Goal: Find specific page/section: Find specific page/section

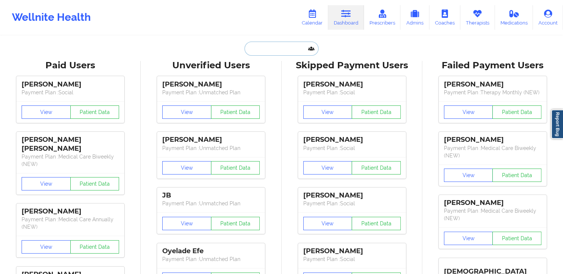
click at [306, 50] on input "text" at bounding box center [281, 49] width 74 height 14
paste input "[PERSON_NAME][EMAIL_ADDRESS][DOMAIN_NAME]"
type input "[PERSON_NAME][EMAIL_ADDRESS][DOMAIN_NAME]"
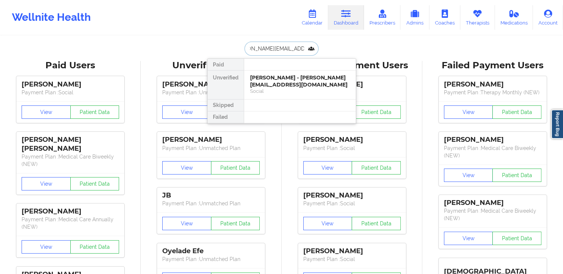
click at [272, 80] on div "Essie Alexander - essie.alexander1719@gmail.com" at bounding box center [300, 81] width 100 height 14
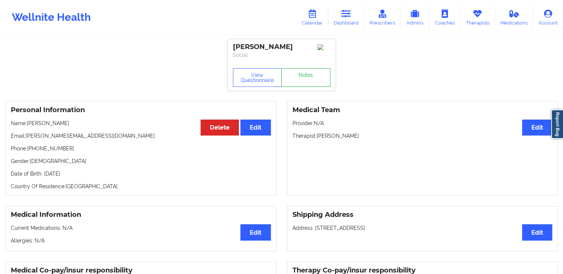
click at [303, 84] on link "Notes" at bounding box center [305, 77] width 49 height 19
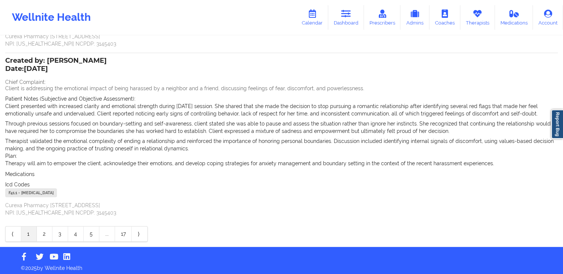
scroll to position [190, 0]
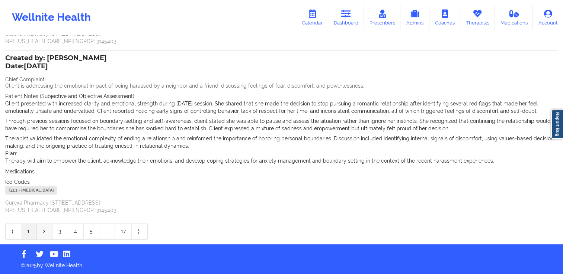
click at [45, 236] on link "2" at bounding box center [45, 231] width 16 height 15
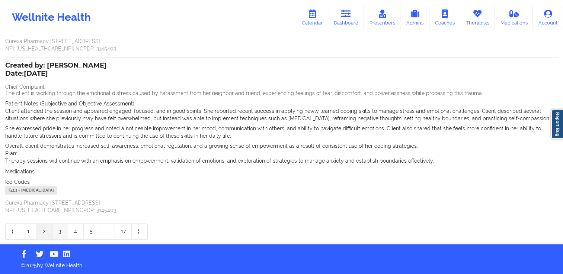
click at [66, 232] on link "3" at bounding box center [60, 231] width 16 height 15
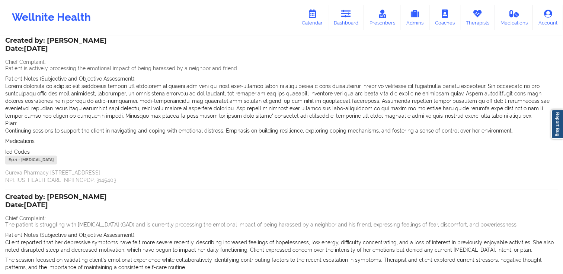
scroll to position [0, 0]
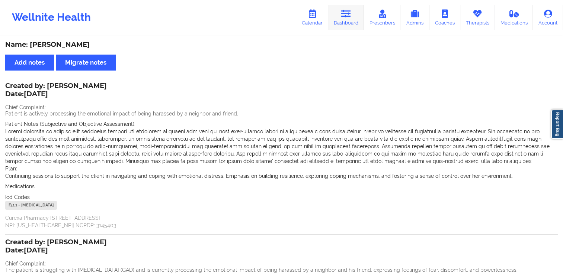
click at [346, 17] on icon at bounding box center [346, 14] width 10 height 8
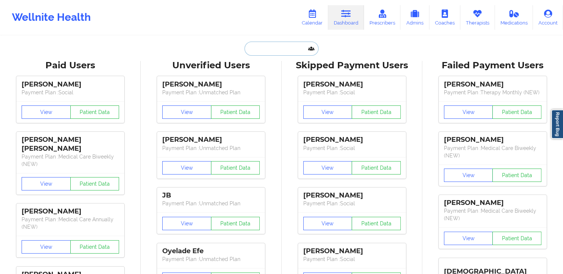
click at [299, 48] on input "text" at bounding box center [281, 49] width 74 height 14
paste input "[EMAIL_ADDRESS][DOMAIN_NAME]"
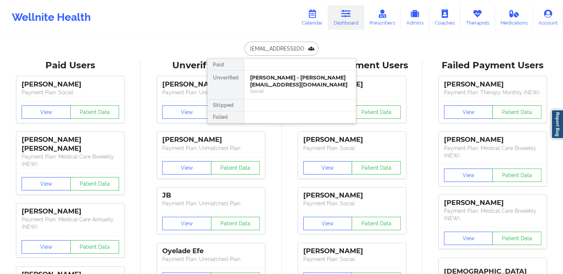
type input "[EMAIL_ADDRESS][DOMAIN_NAME]"
click at [274, 83] on div "[PERSON_NAME] - [EMAIL_ADDRESS][DOMAIN_NAME]" at bounding box center [300, 81] width 100 height 14
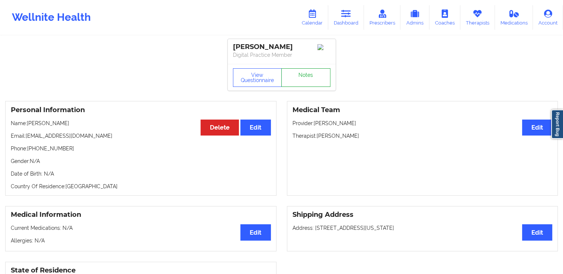
click at [298, 84] on link "Notes" at bounding box center [305, 77] width 49 height 19
drag, startPoint x: 27, startPoint y: 139, endPoint x: 92, endPoint y: 145, distance: 65.4
click at [92, 145] on div "Personal Information Edit Delete Name: Nicholas Catoe Email: dirkdead183@gmail.…" at bounding box center [140, 148] width 271 height 95
click at [92, 144] on div "Personal Information Edit Delete Name: Nicholas Catoe Email: dirkdead183@gmail.…" at bounding box center [140, 148] width 271 height 95
click at [71, 144] on div "Personal Information Edit Delete Name: Nicholas Catoe Email: dirkdead183@gmail.…" at bounding box center [140, 148] width 271 height 95
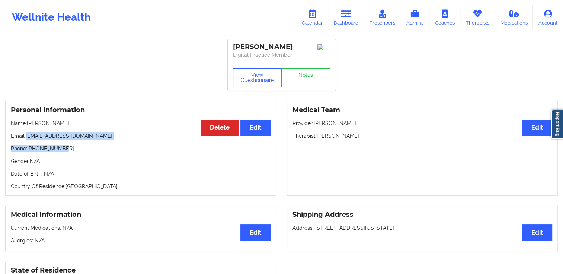
drag, startPoint x: 27, startPoint y: 138, endPoint x: 84, endPoint y: 142, distance: 57.5
click at [84, 142] on div "Personal Information Edit Delete Name: Nicholas Catoe Email: dirkdead183@gmail.…" at bounding box center [140, 148] width 271 height 95
drag, startPoint x: 84, startPoint y: 142, endPoint x: 81, endPoint y: 146, distance: 5.1
click at [82, 146] on div "Personal Information Edit Delete Name: Nicholas Catoe Email: dirkdead183@gmail.…" at bounding box center [140, 148] width 271 height 95
click at [54, 140] on p "Email: dirkdead183@gmail.com" at bounding box center [141, 135] width 260 height 7
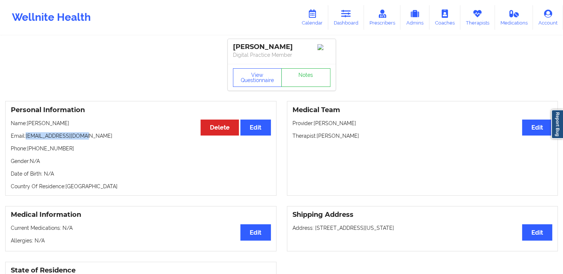
drag, startPoint x: 27, startPoint y: 137, endPoint x: 85, endPoint y: 141, distance: 58.2
click at [85, 140] on p "Email: dirkdead183@gmail.com" at bounding box center [141, 135] width 260 height 7
copy p "[EMAIL_ADDRESS][DOMAIN_NAME]"
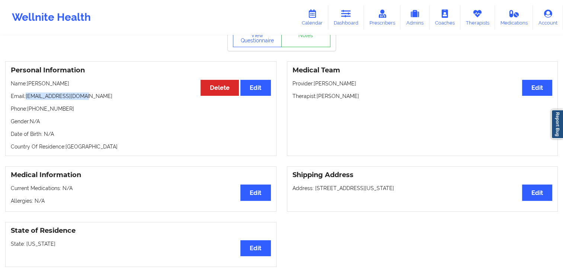
scroll to position [39, 0]
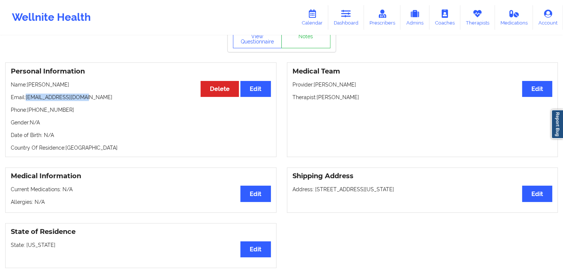
copy p "[EMAIL_ADDRESS][DOMAIN_NAME]"
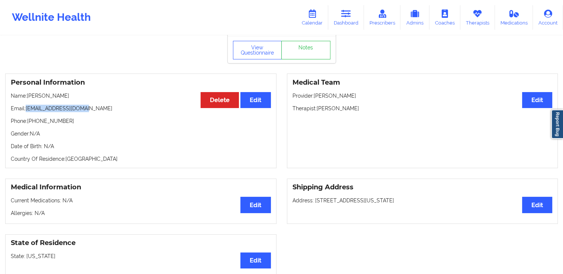
scroll to position [0, 0]
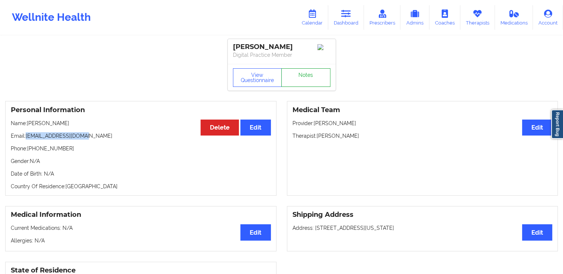
click at [297, 77] on link "Notes" at bounding box center [305, 77] width 49 height 19
click at [302, 76] on link "Notes" at bounding box center [305, 77] width 49 height 19
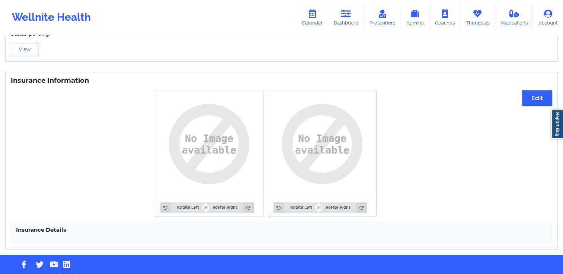
scroll to position [411, 0]
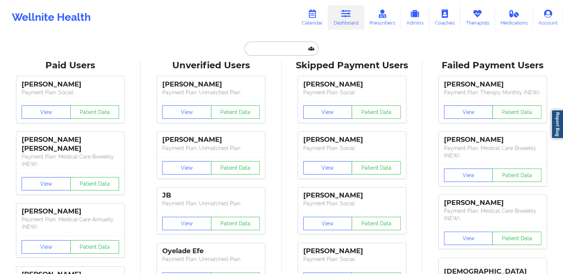
click at [275, 47] on input "text" at bounding box center [281, 49] width 74 height 14
paste input "[EMAIL_ADDRESS][DOMAIN_NAME]"
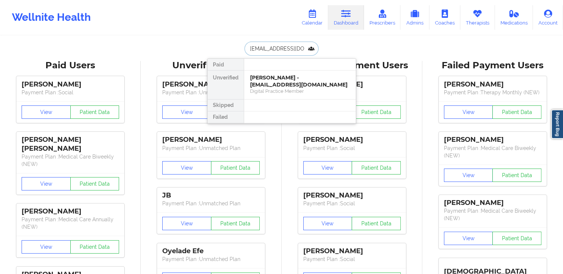
drag, startPoint x: 314, startPoint y: 48, endPoint x: 218, endPoint y: 54, distance: 96.9
click at [218, 54] on div "[EMAIL_ADDRESS][DOMAIN_NAME] Paid Unverified [PERSON_NAME] - [EMAIL_ADDRESS][DO…" at bounding box center [281, 49] width 149 height 14
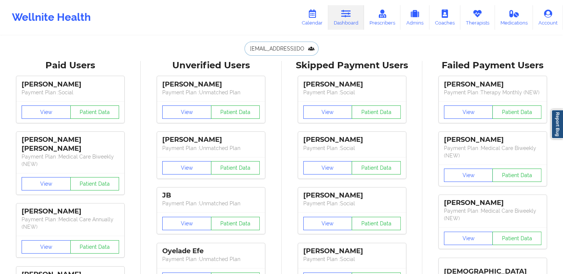
paste input "tylergoh2005"
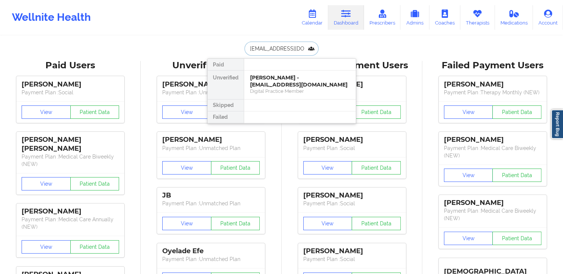
type input "[EMAIL_ADDRESS][DOMAIN_NAME]"
click at [290, 77] on div "[PERSON_NAME] - [EMAIL_ADDRESS][DOMAIN_NAME]" at bounding box center [300, 81] width 100 height 14
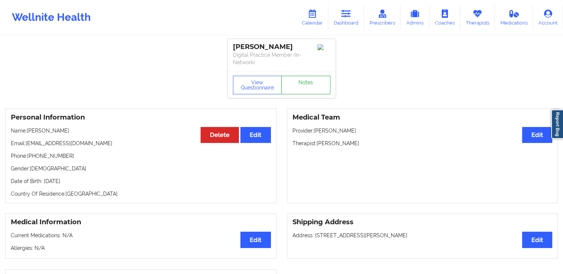
click at [306, 80] on link "Notes" at bounding box center [305, 85] width 49 height 19
